Goal: Navigation & Orientation: Find specific page/section

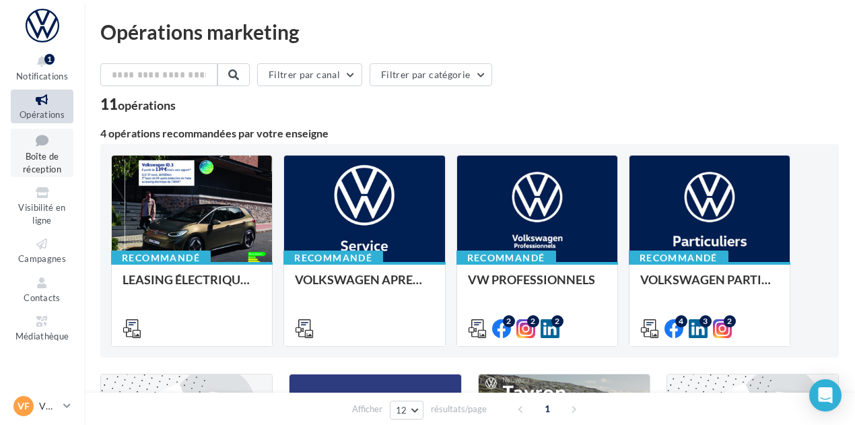
click at [38, 169] on span "Boîte de réception" at bounding box center [42, 163] width 38 height 24
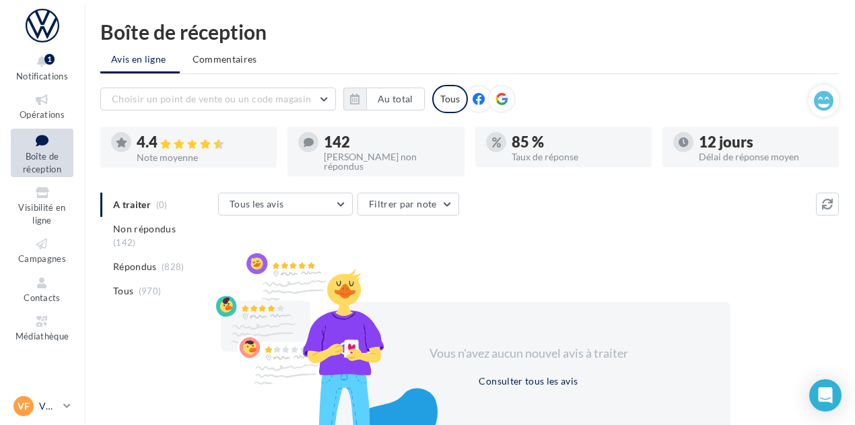
click at [49, 399] on p "VW Francheville" at bounding box center [48, 405] width 19 height 13
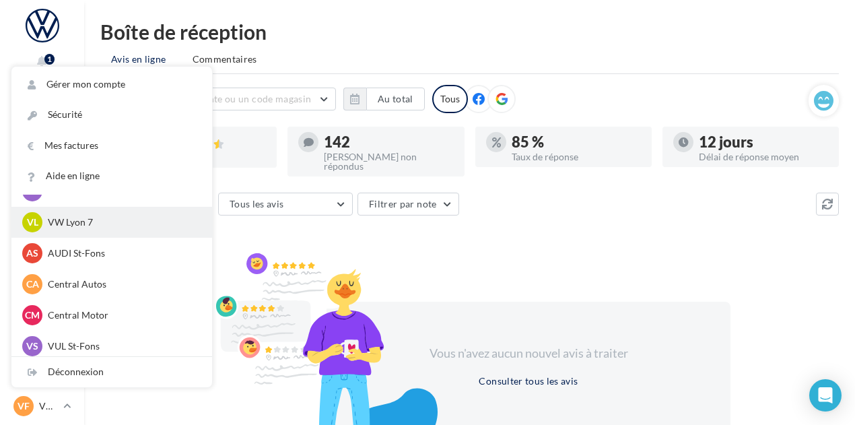
scroll to position [181, 0]
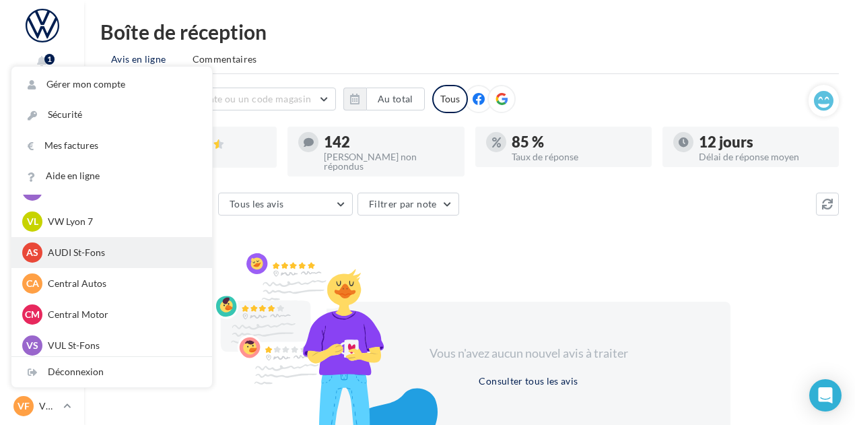
click at [110, 241] on div "AS AUDI St-Fons audi-[GEOGRAPHIC_DATA]-gru" at bounding box center [111, 252] width 201 height 31
click at [109, 250] on p "AUDI St-Fons" at bounding box center [122, 252] width 148 height 13
